Goal: Find specific page/section

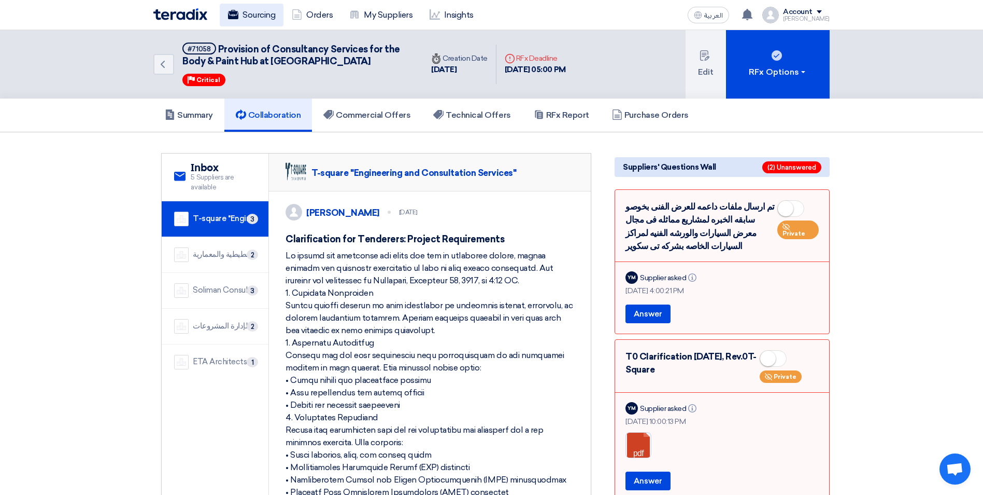
click at [249, 13] on link "Sourcing" at bounding box center [252, 15] width 64 height 23
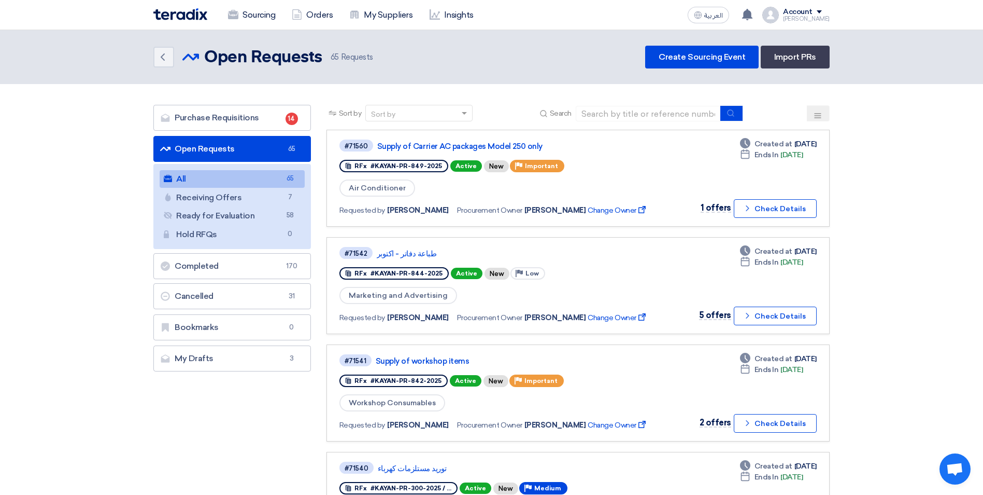
click at [823, 114] on button at bounding box center [818, 113] width 23 height 16
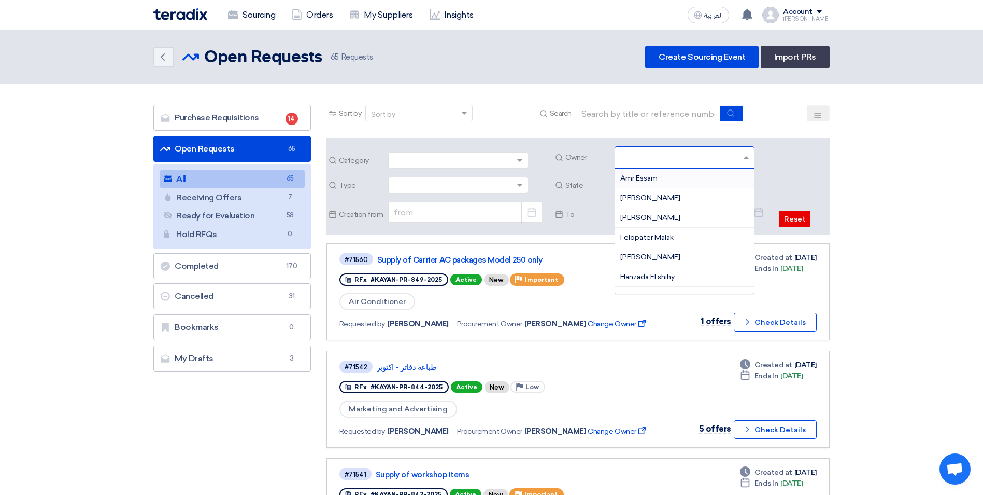
click at [745, 157] on input "text" at bounding box center [686, 158] width 131 height 17
click at [664, 238] on span "[PERSON_NAME]" at bounding box center [651, 239] width 60 height 9
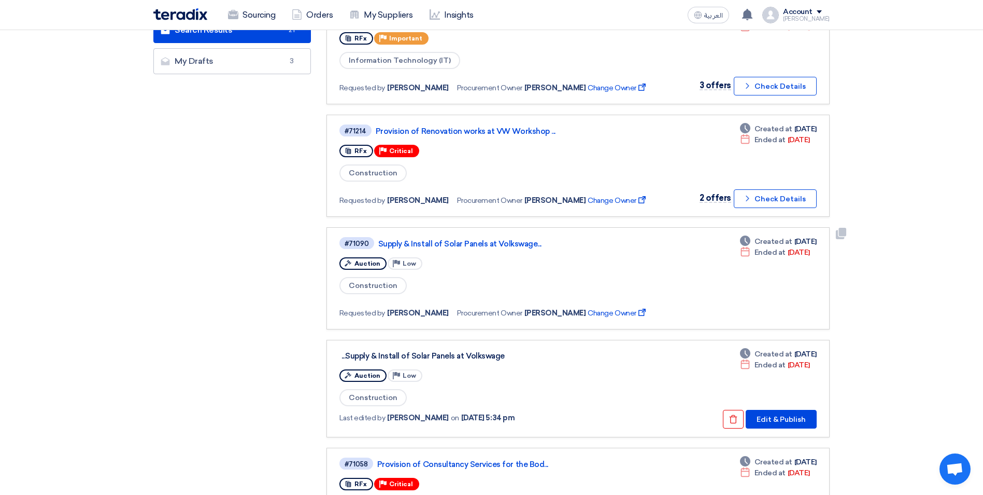
scroll to position [259, 0]
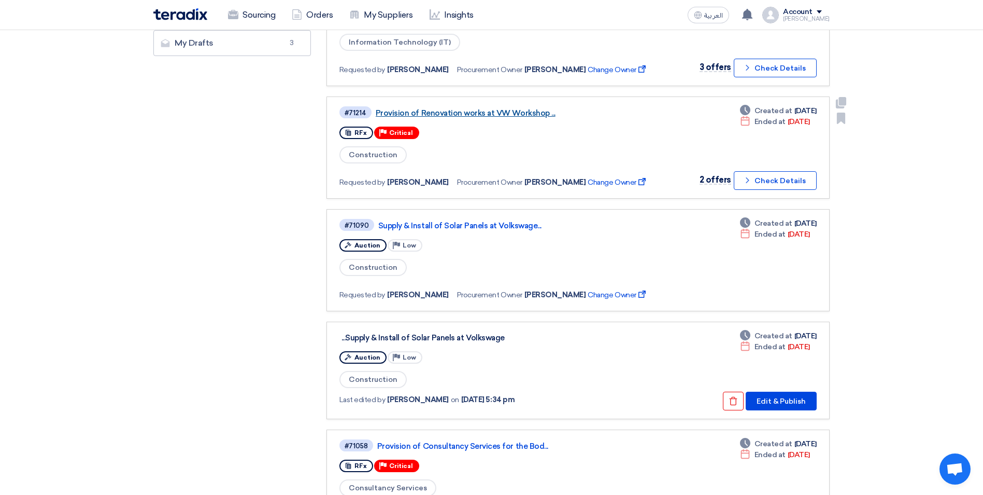
click at [452, 112] on link "Provision of Renovation works at VW Workshop ..." at bounding box center [505, 112] width 259 height 9
